Goal: Information Seeking & Learning: Learn about a topic

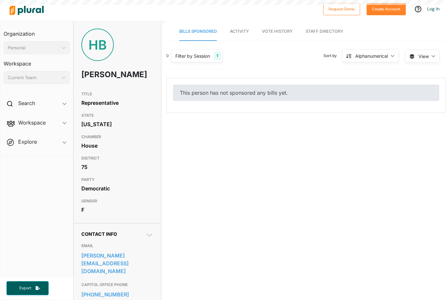
scroll to position [21, 0]
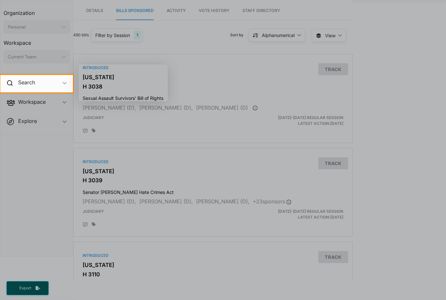
click at [260, 181] on div at bounding box center [223, 195] width 446 height 207
click at [259, 157] on div at bounding box center [223, 195] width 446 height 207
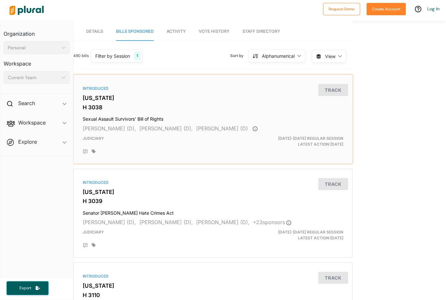
click at [159, 95] on h3 "[US_STATE]" at bounding box center [213, 98] width 261 height 6
